Goal: Find specific page/section: Find specific page/section

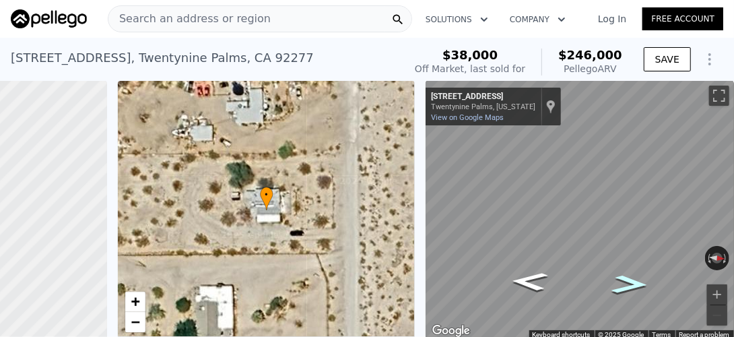
click at [625, 288] on icon "Go North, Valley View Dr" at bounding box center [630, 285] width 68 height 28
click at [622, 285] on icon "Go North, Valley View Dr" at bounding box center [630, 285] width 68 height 28
click at [176, 18] on span "Search an address or region" at bounding box center [189, 19] width 162 height 16
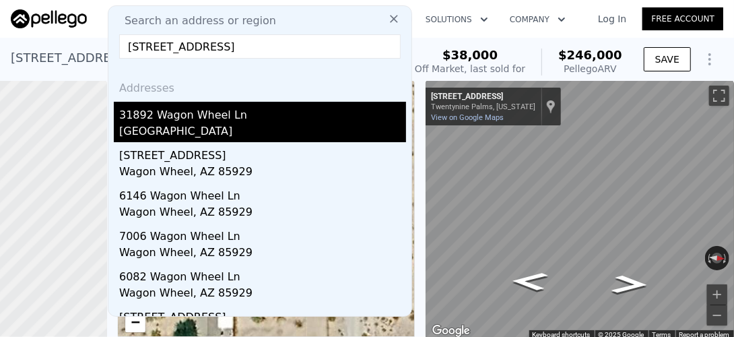
type input "[STREET_ADDRESS]"
click at [199, 131] on div "[GEOGRAPHIC_DATA]" at bounding box center [262, 132] width 287 height 19
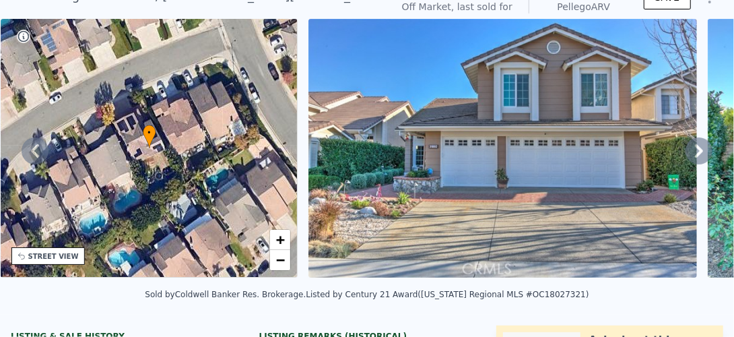
scroll to position [5, 0]
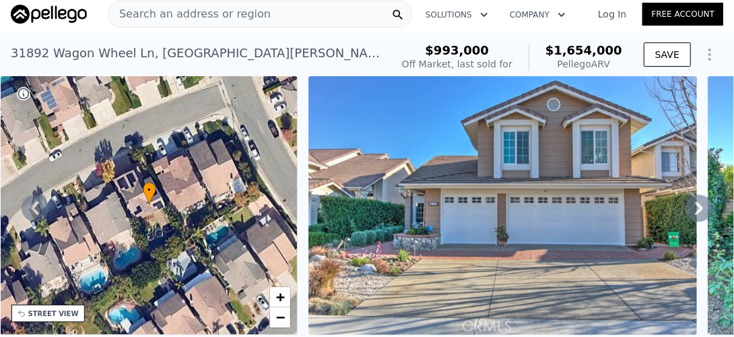
click at [690, 207] on icon at bounding box center [699, 208] width 27 height 27
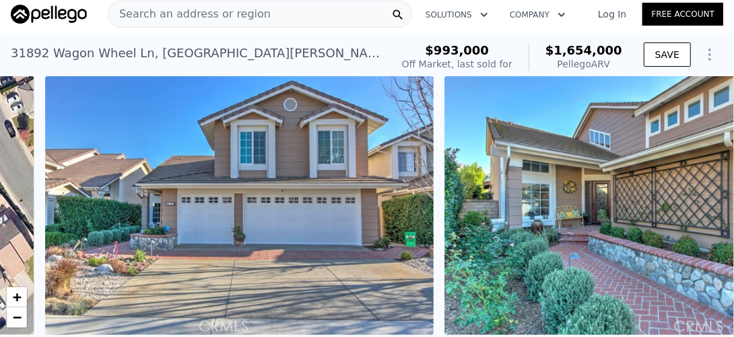
scroll to position [0, 616]
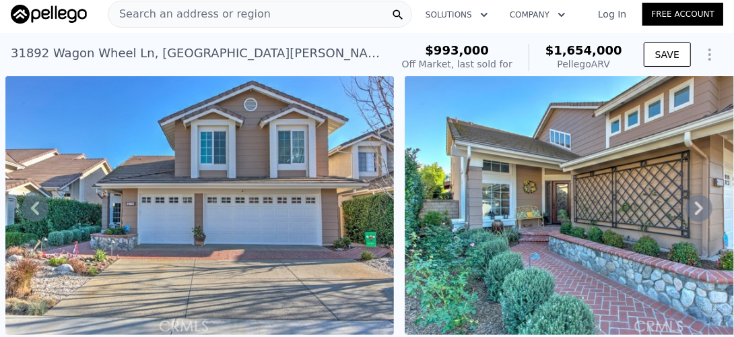
click at [688, 213] on icon at bounding box center [699, 208] width 27 height 27
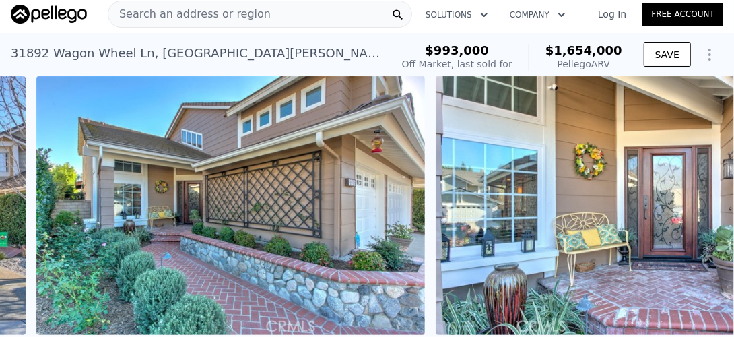
scroll to position [0, 1016]
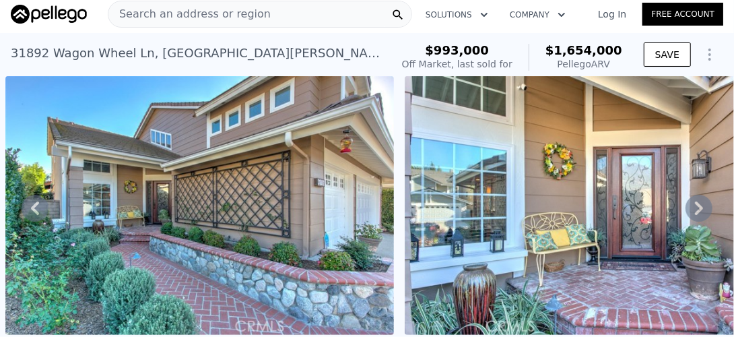
click at [695, 214] on icon at bounding box center [699, 207] width 8 height 13
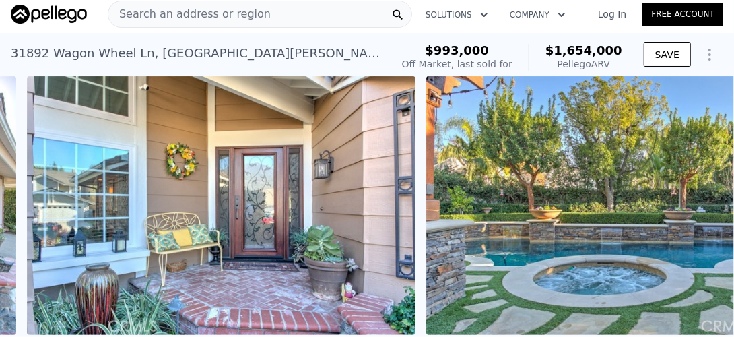
scroll to position [0, 1415]
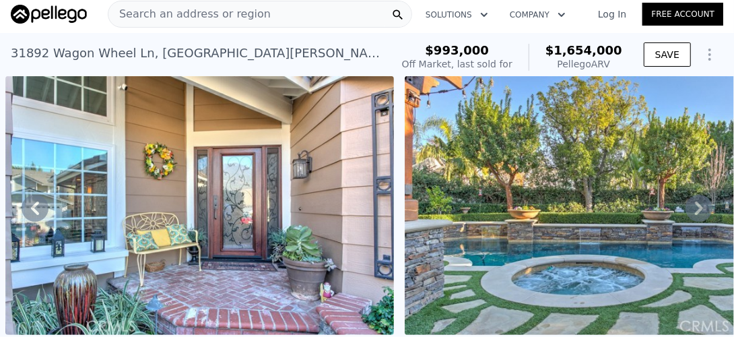
click at [686, 215] on icon at bounding box center [699, 208] width 27 height 27
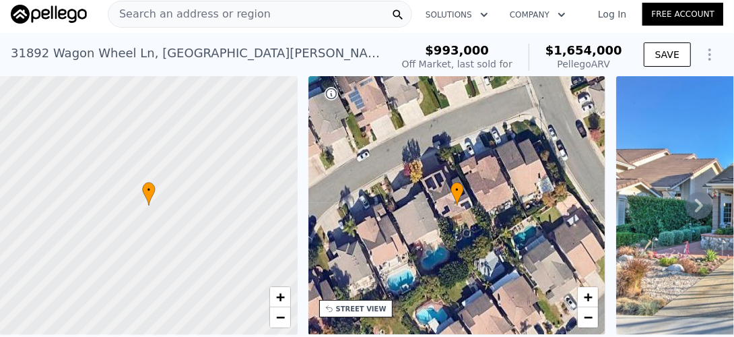
scroll to position [0, 0]
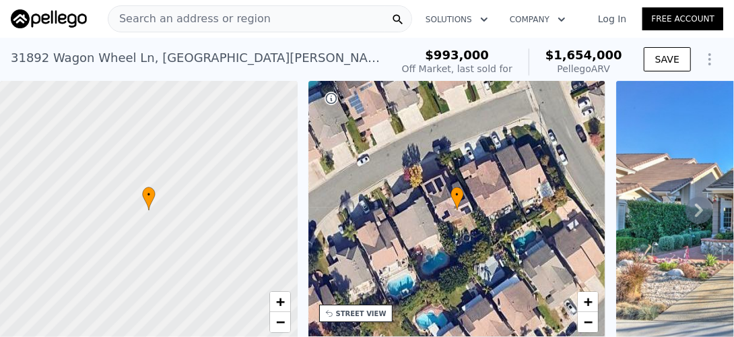
click at [240, 18] on span "Search an address or region" at bounding box center [189, 19] width 162 height 16
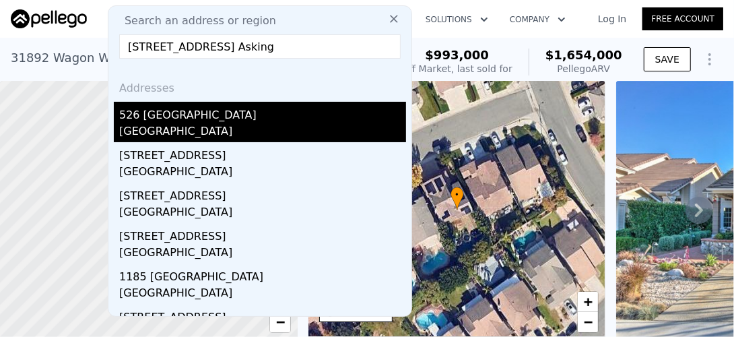
type input "[STREET_ADDRESS] Asking"
click at [184, 121] on div "526 [GEOGRAPHIC_DATA]" at bounding box center [262, 113] width 287 height 22
